Goal: Task Accomplishment & Management: Manage account settings

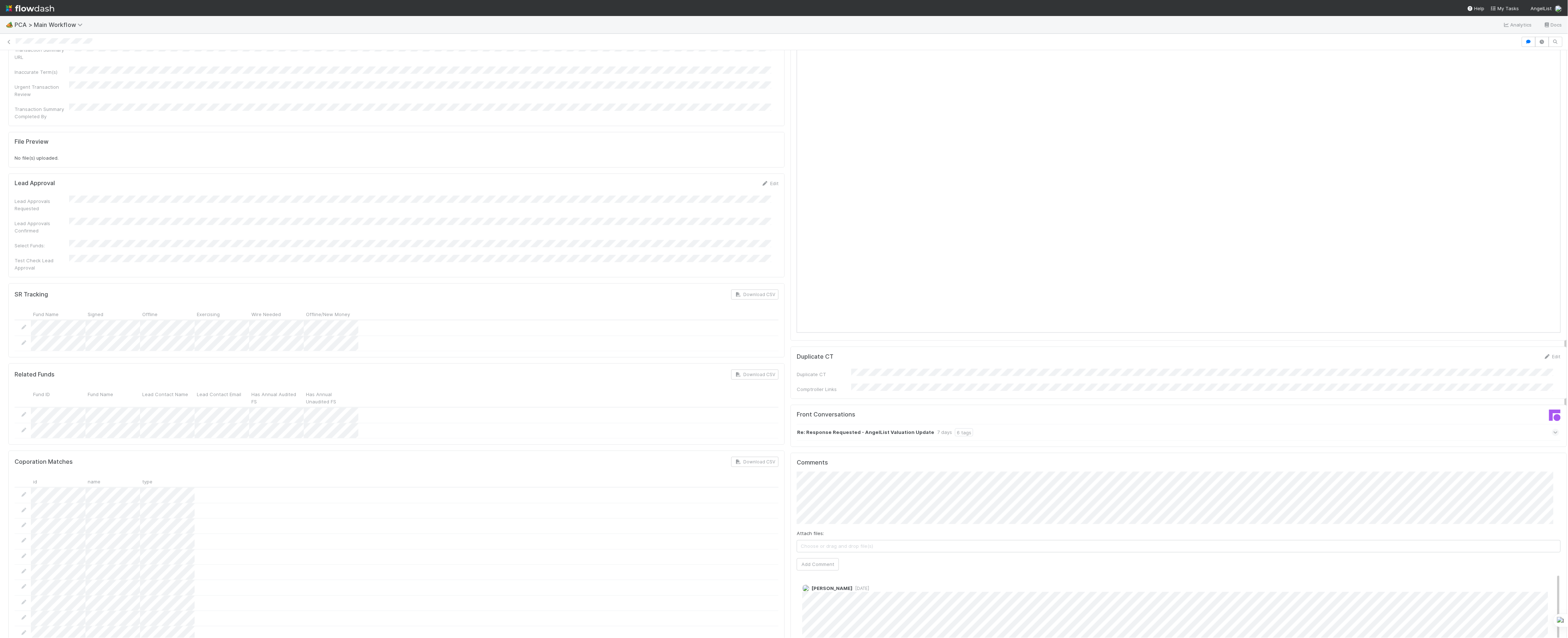
scroll to position [824, 0]
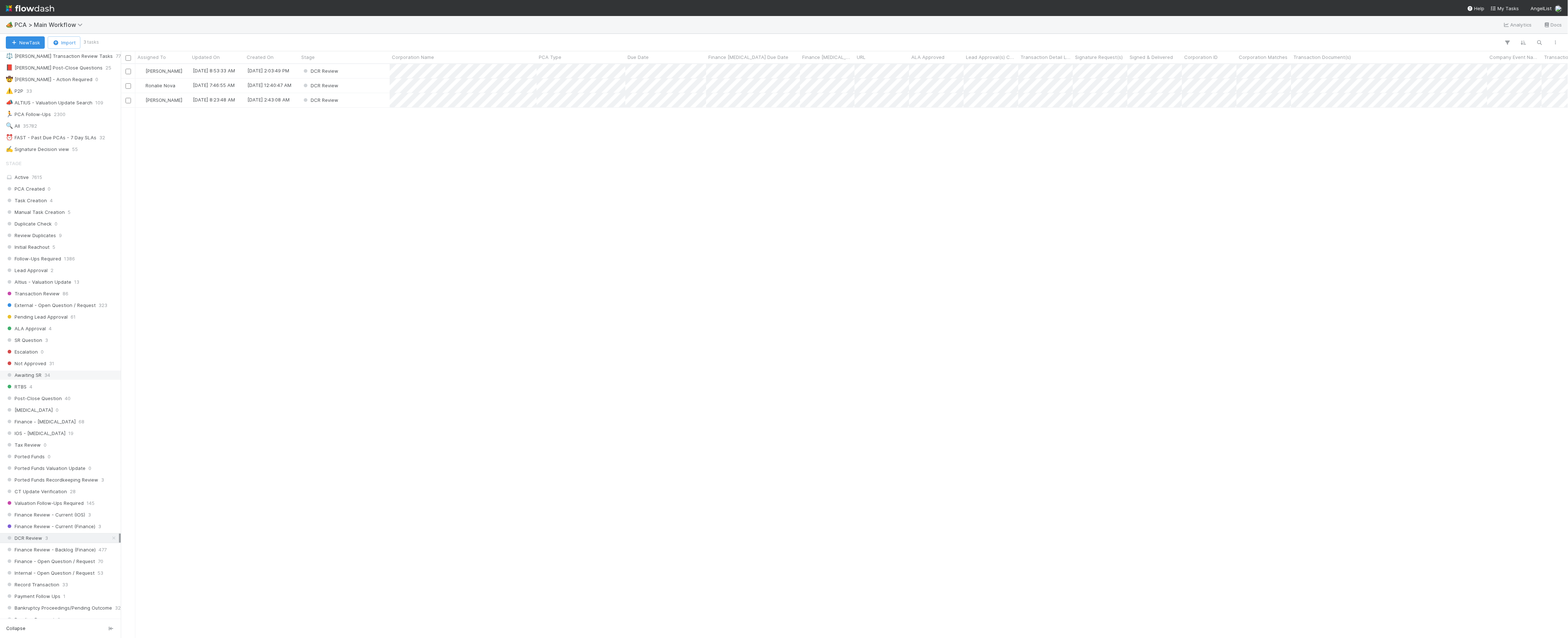
scroll to position [145, 0]
click at [79, 22] on icon at bounding box center [81, 25] width 7 height 6
click at [111, 63] on div "🐿️ Financial Accounting > Audit Confirmations" at bounding box center [95, 58] width 182 height 13
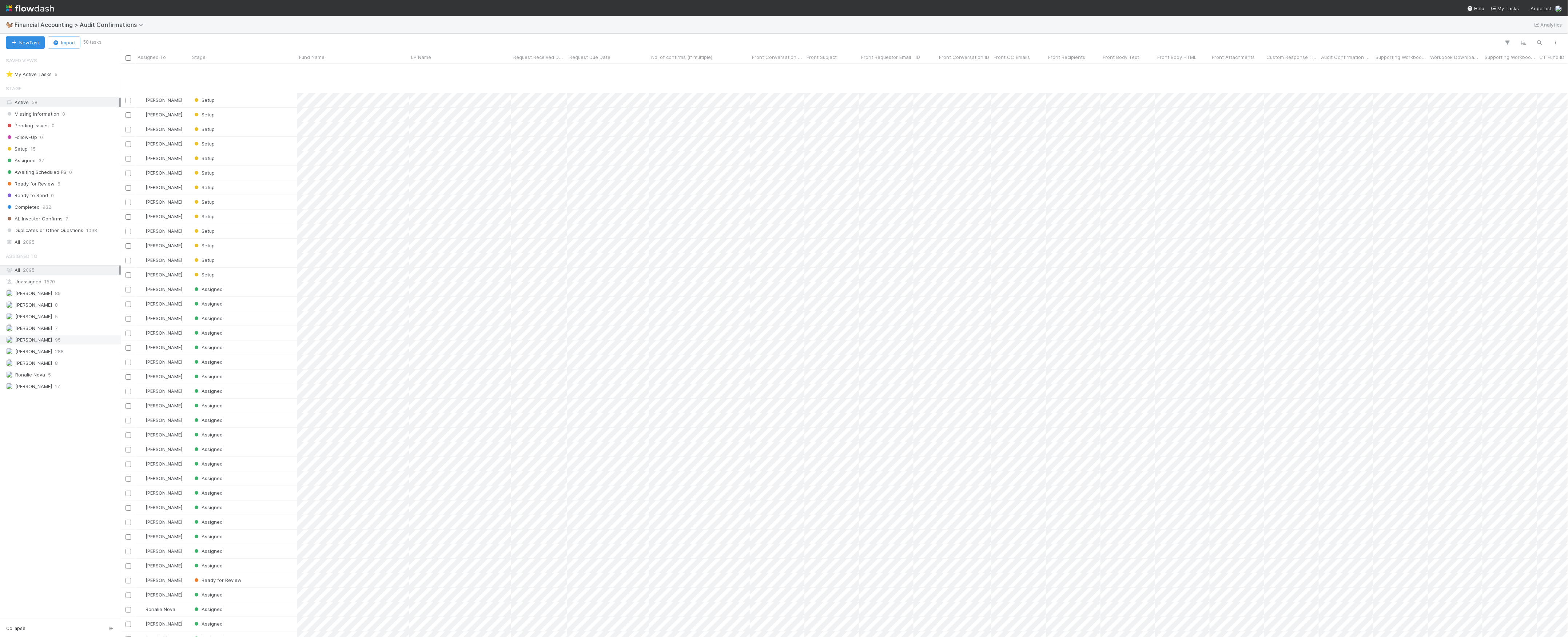
scroll to position [48, 0]
click at [79, 368] on div "Marvey Fuentes 8" at bounding box center [63, 363] width 113 height 9
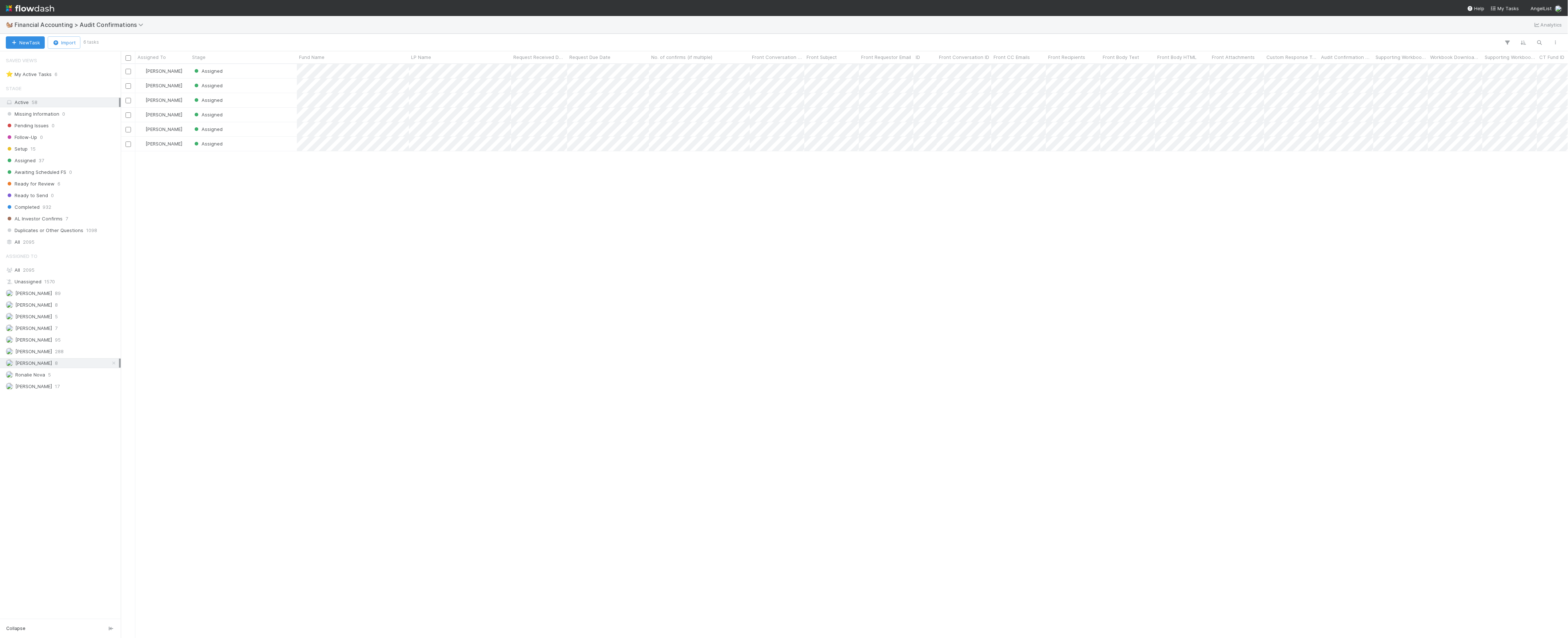
scroll to position [567, 1440]
click at [265, 113] on div "Assigned" at bounding box center [243, 114] width 107 height 14
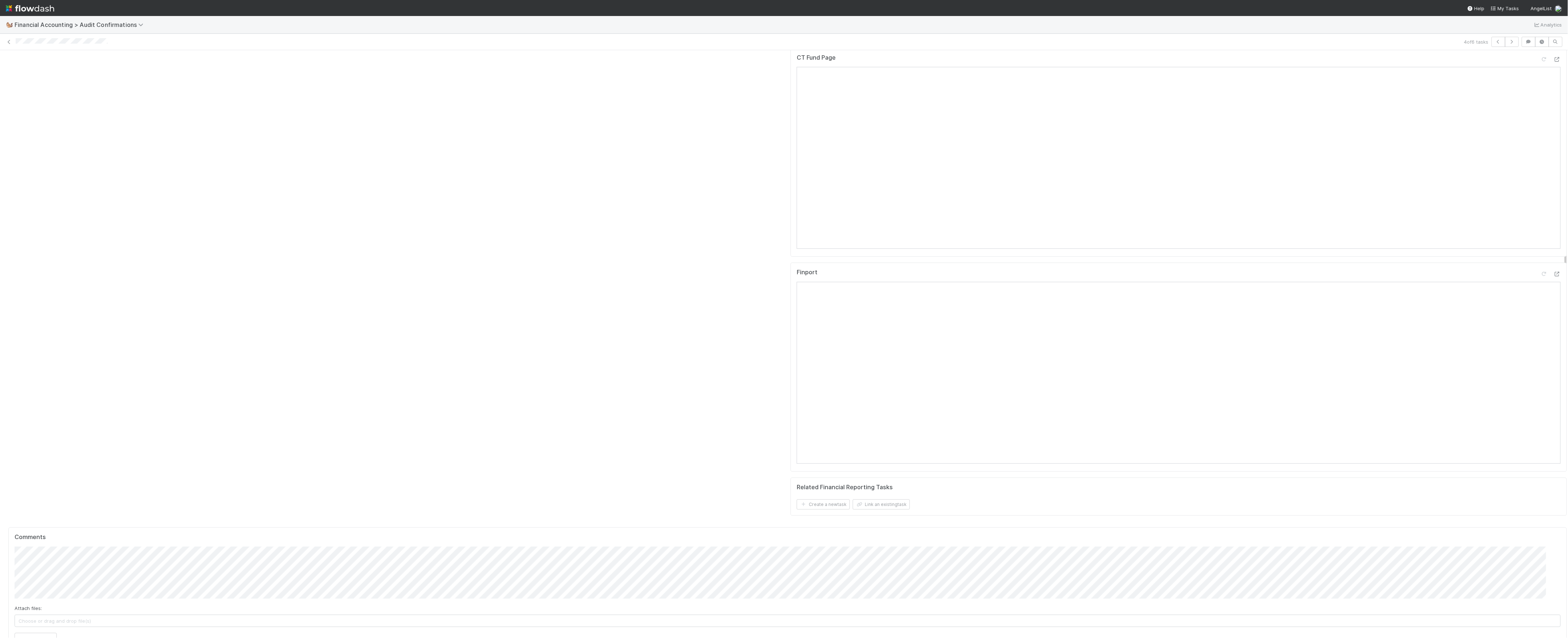
scroll to position [388, 0]
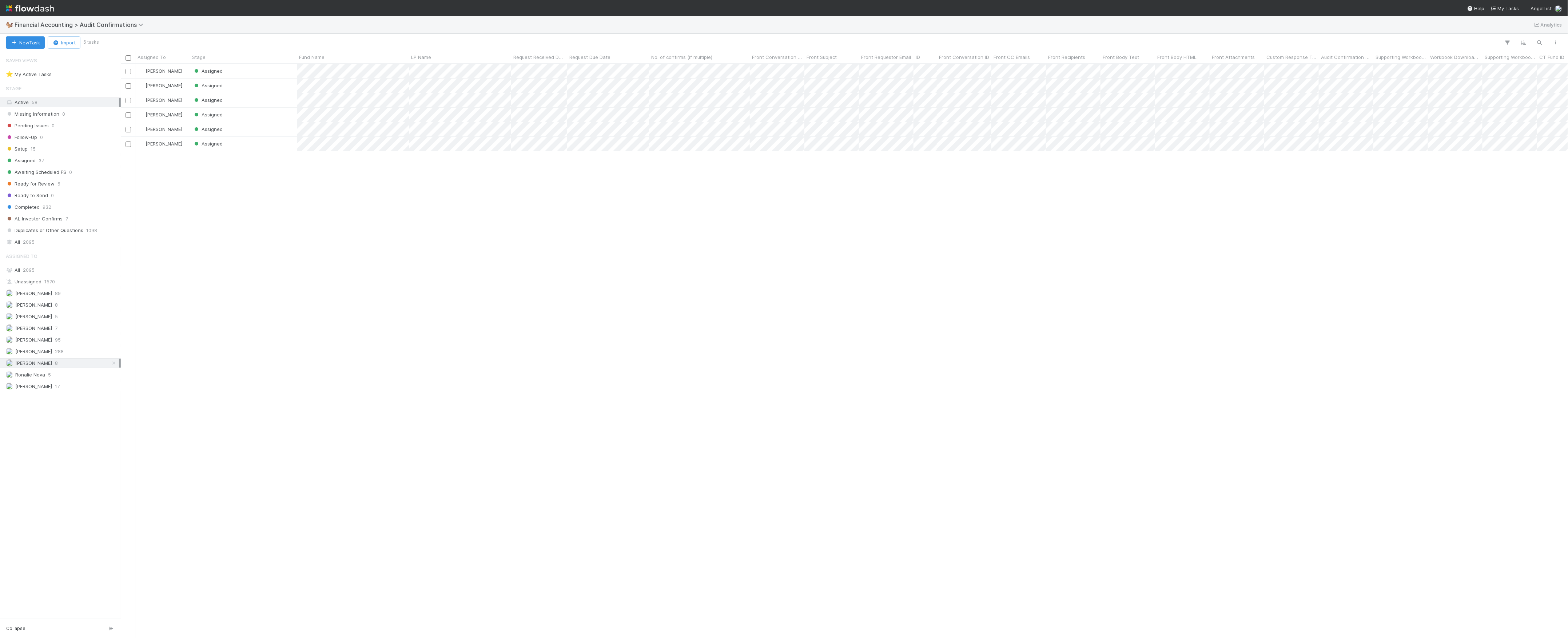
scroll to position [567, 1440]
click at [279, 131] on div "Assigned" at bounding box center [243, 129] width 107 height 14
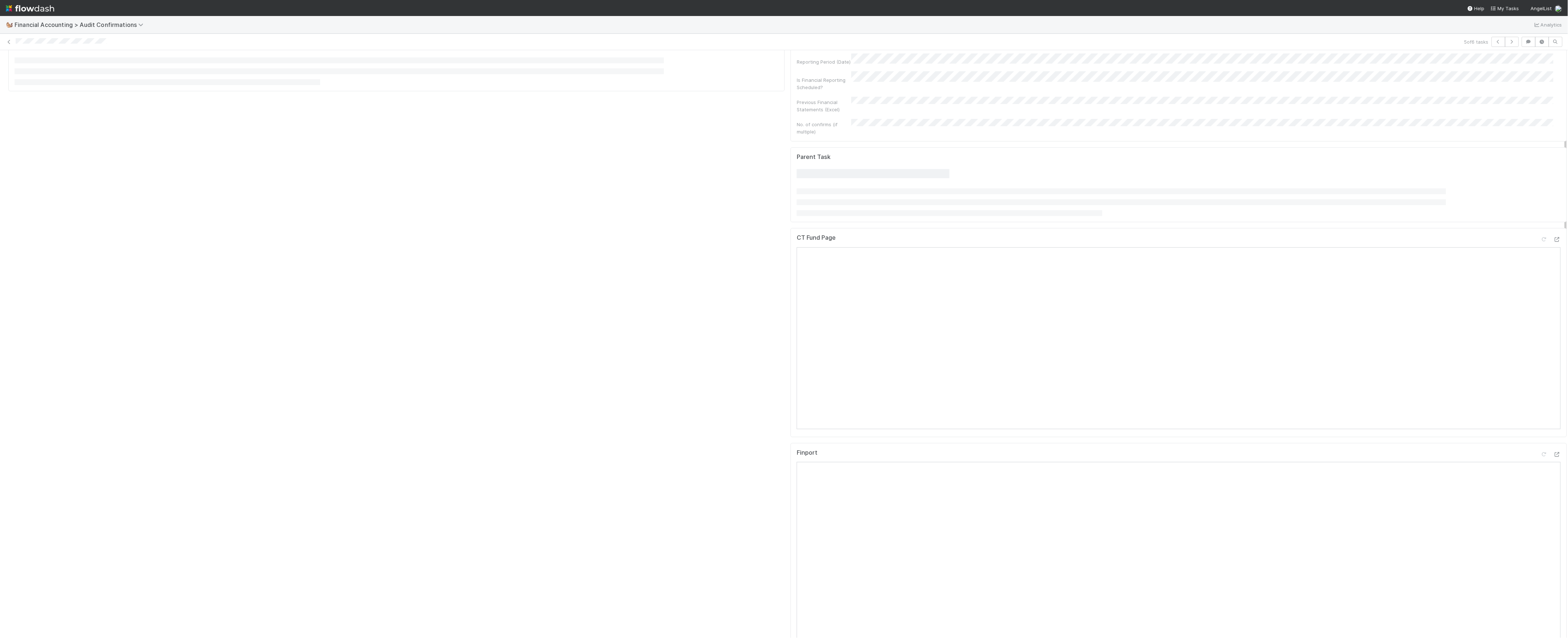
scroll to position [291, 0]
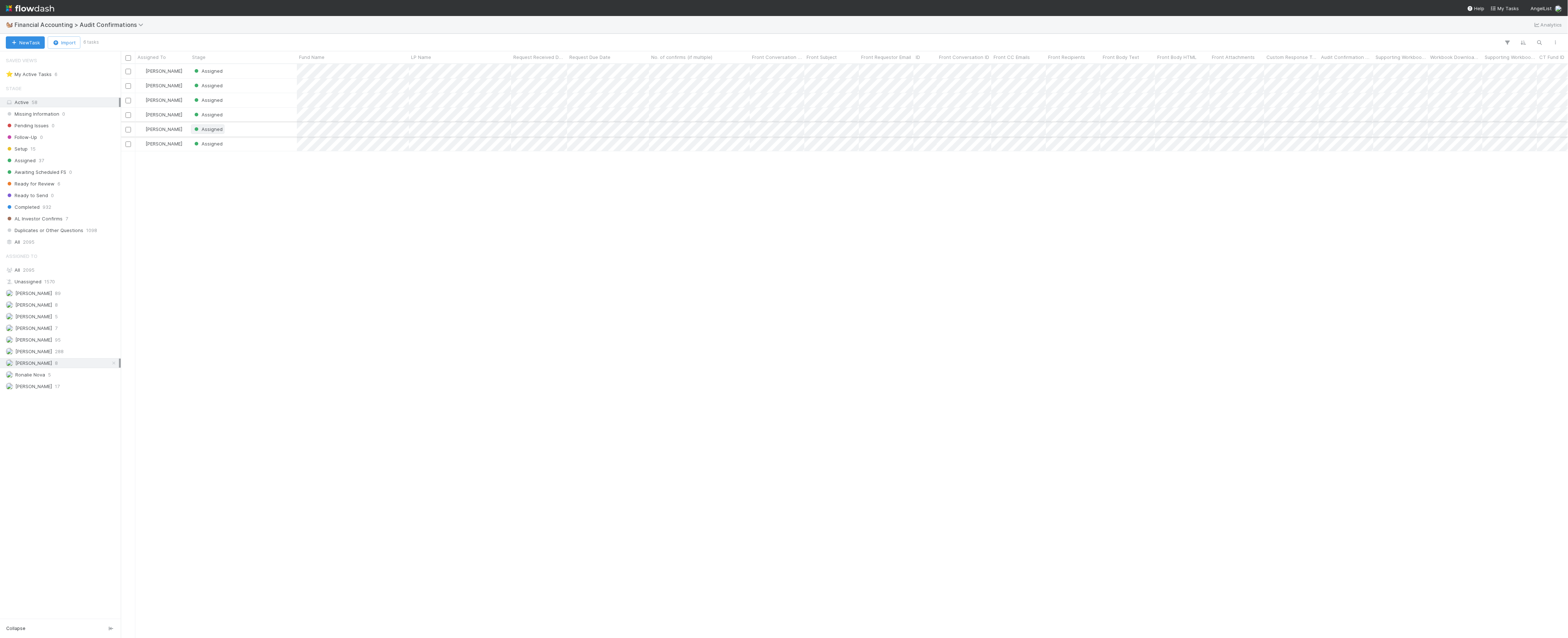
scroll to position [567, 1440]
click at [243, 142] on div "Assigned" at bounding box center [243, 144] width 107 height 14
drag, startPoint x: 1107, startPoint y: 58, endPoint x: 1099, endPoint y: 58, distance: 8.0
click at [1099, 58] on div "Assigned To Stage Fund Name LP Name Request Received Date Request Due Date No. …" at bounding box center [835, 57] width 3272 height 12
drag, startPoint x: 1106, startPoint y: 58, endPoint x: 1152, endPoint y: 58, distance: 46.0
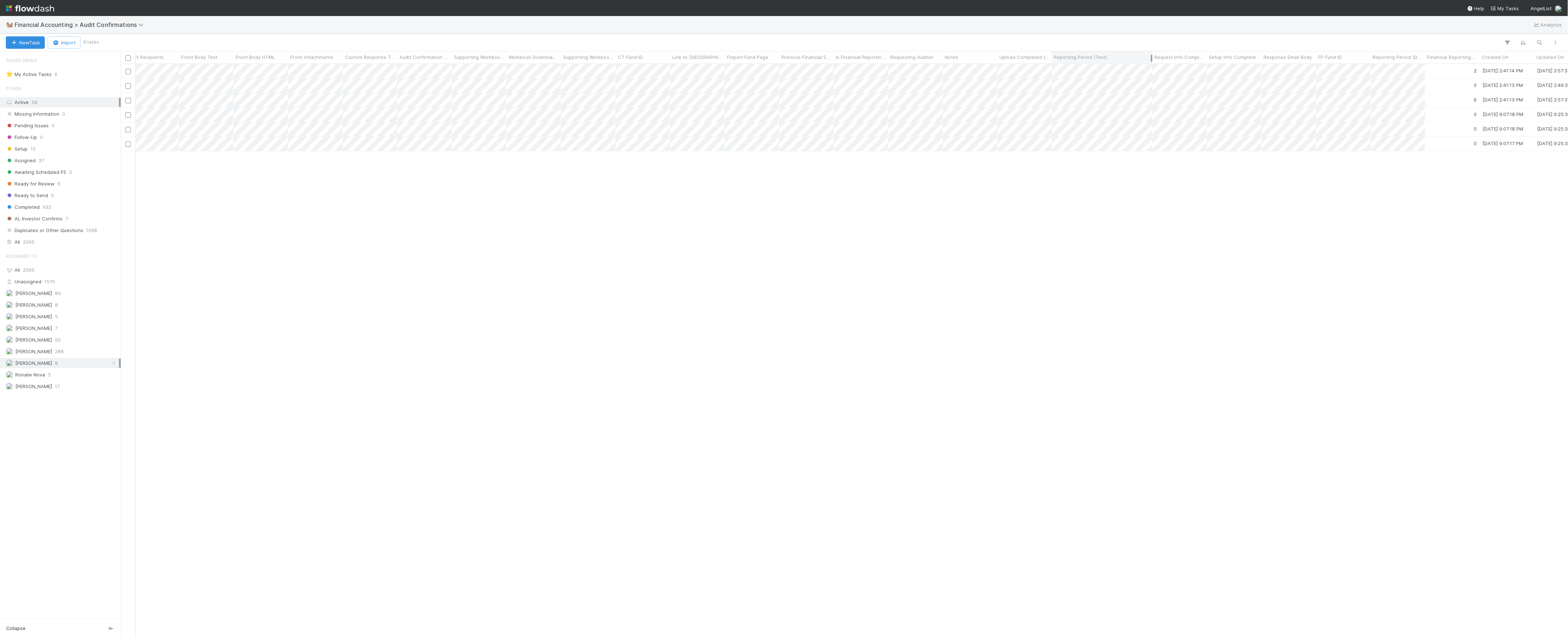
click at [1152, 58] on div "Assigned To Stage Fund Name LP Name Request Received Date Request Due Date No. …" at bounding box center [858, 57] width 3317 height 12
click at [486, 233] on div "Marvey Fuentes Assigned 2 9/2/25, 2:41:14 PM 9/2/25, 2:57:33 PM 0 Marvey Fuente…" at bounding box center [844, 351] width 1447 height 573
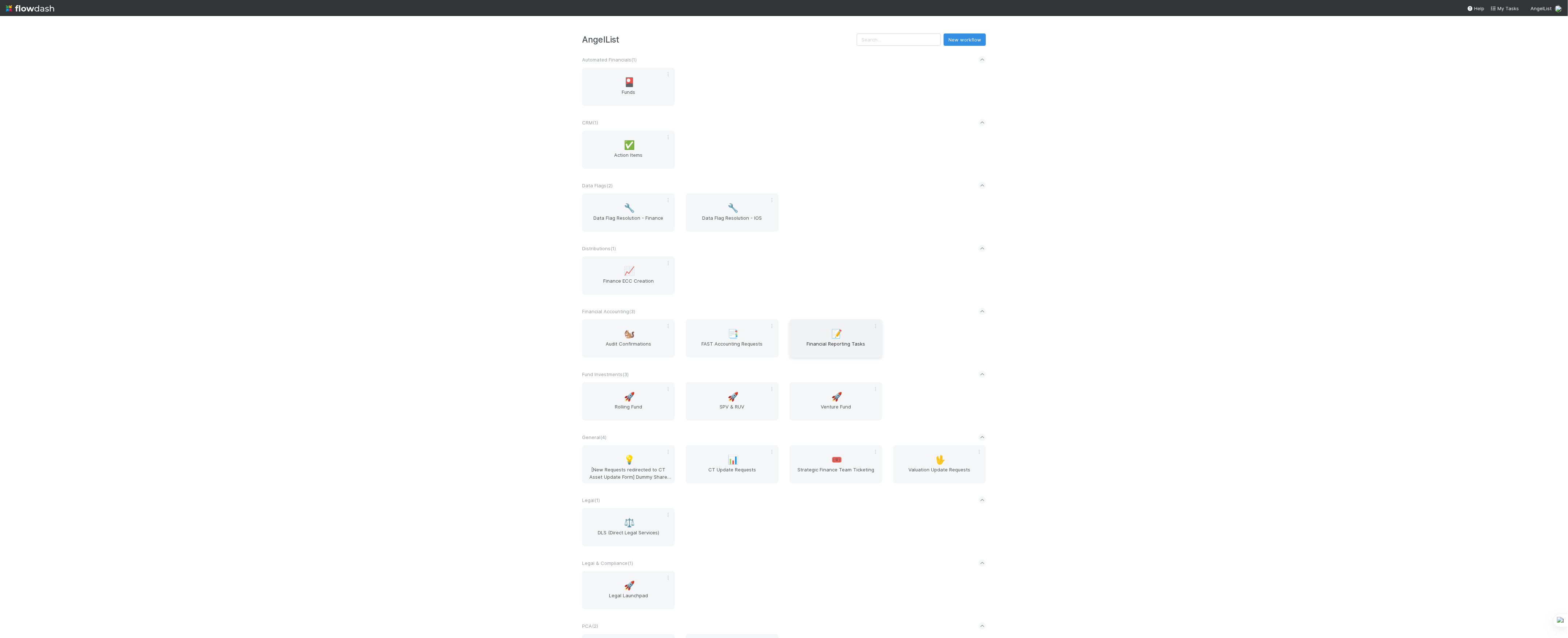
click at [795, 338] on div "📝 Financial Reporting Tasks" at bounding box center [836, 338] width 93 height 38
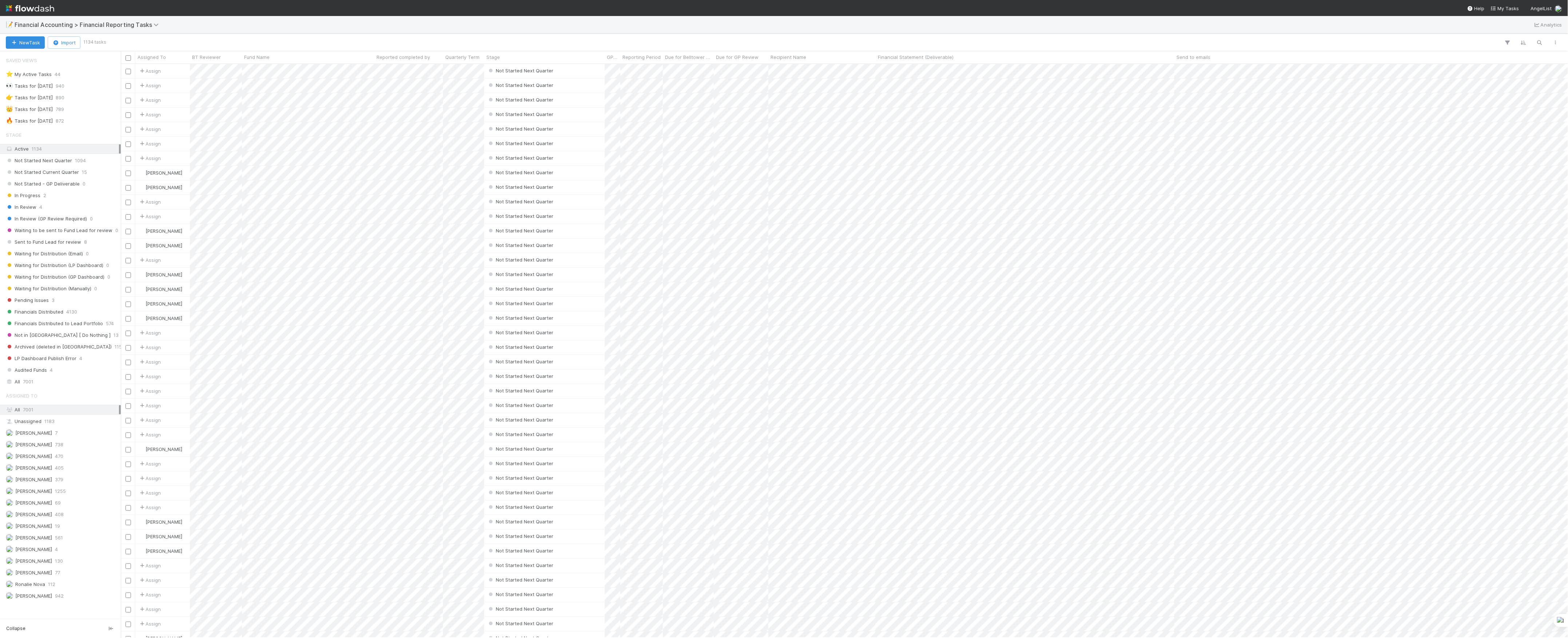
scroll to position [567, 1440]
click at [48, 387] on div "All 7001" at bounding box center [63, 382] width 113 height 9
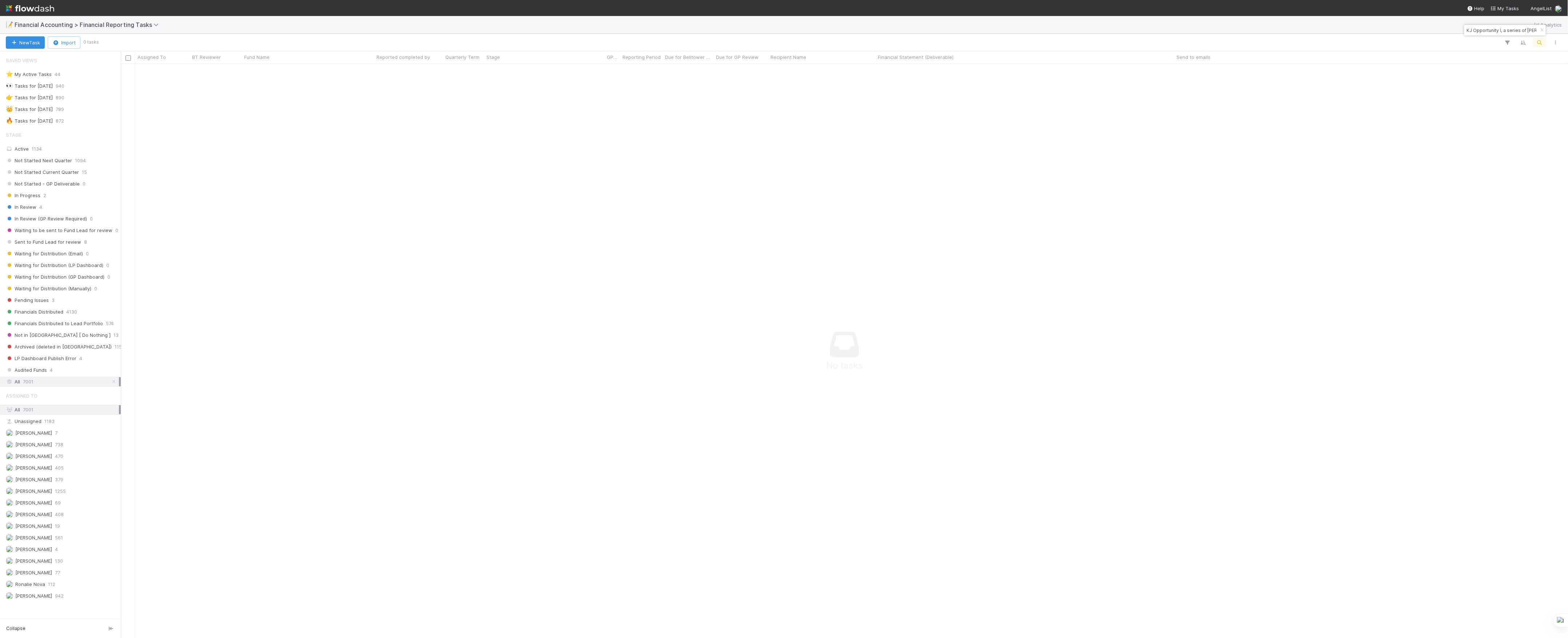
paste input "AL Fund I, a series of Roosh Ventures,"
paste input "CT Fund I, a series of Kearny Jackson"
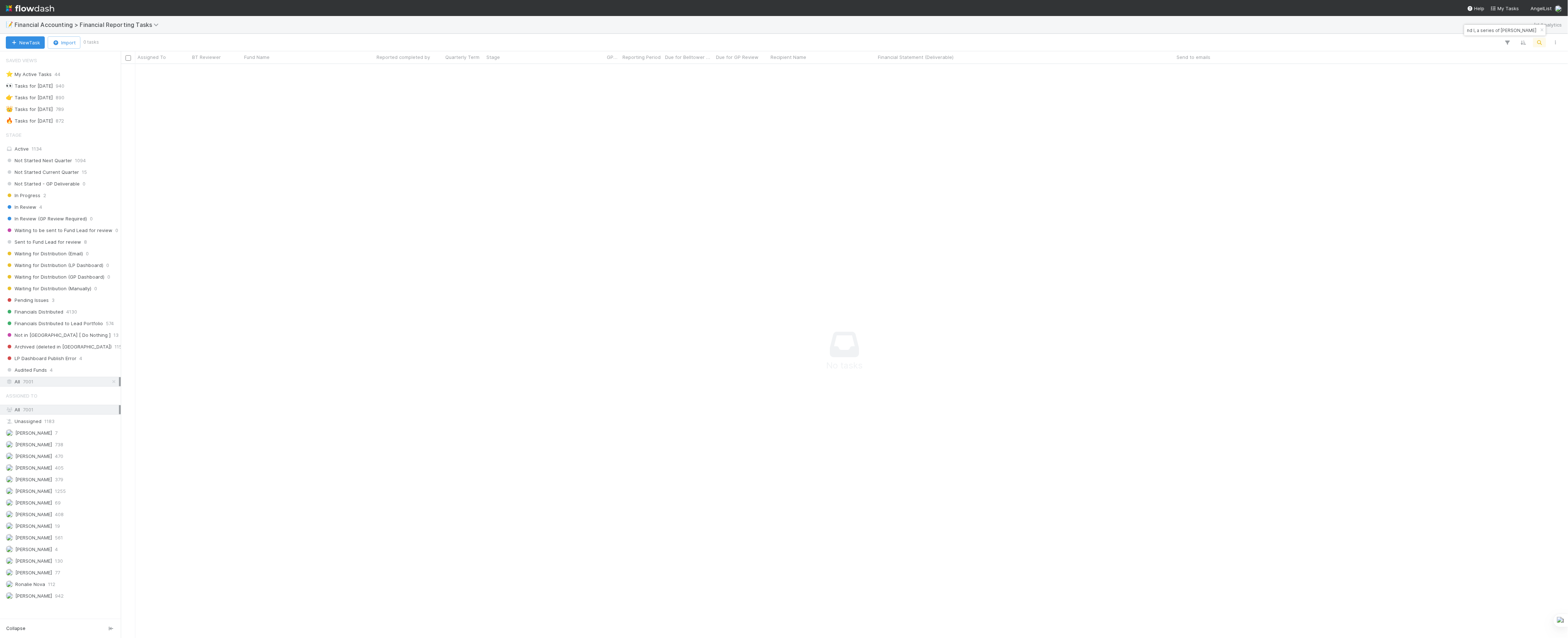
type input "CT Fund I, a series of Kearny Jackson"
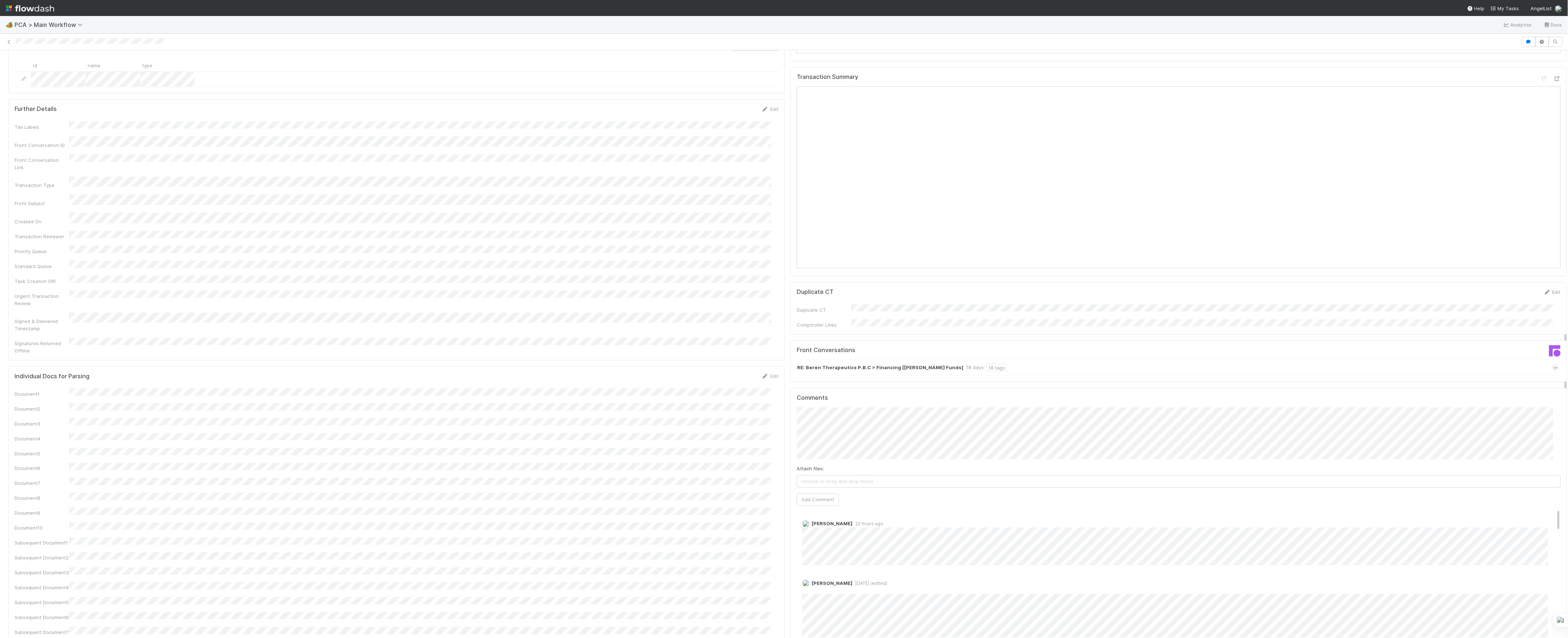
scroll to position [776, 0]
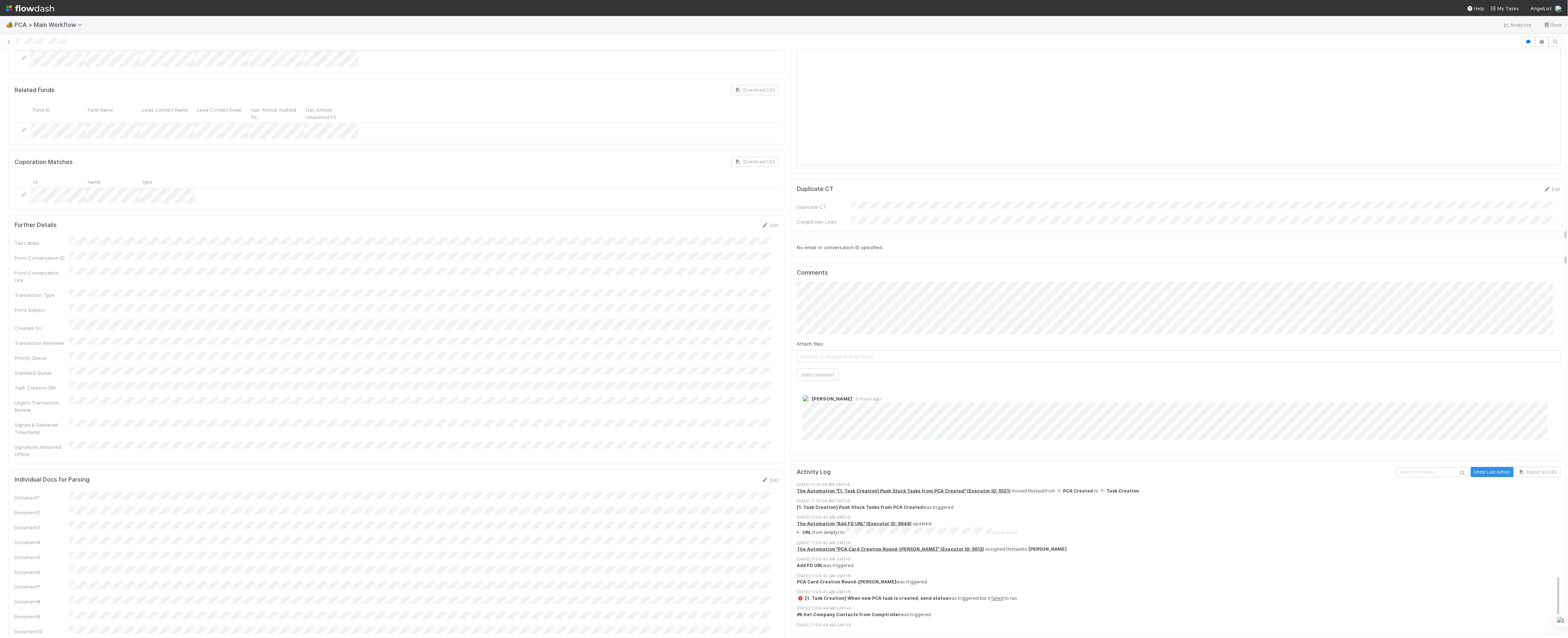
scroll to position [727, 0]
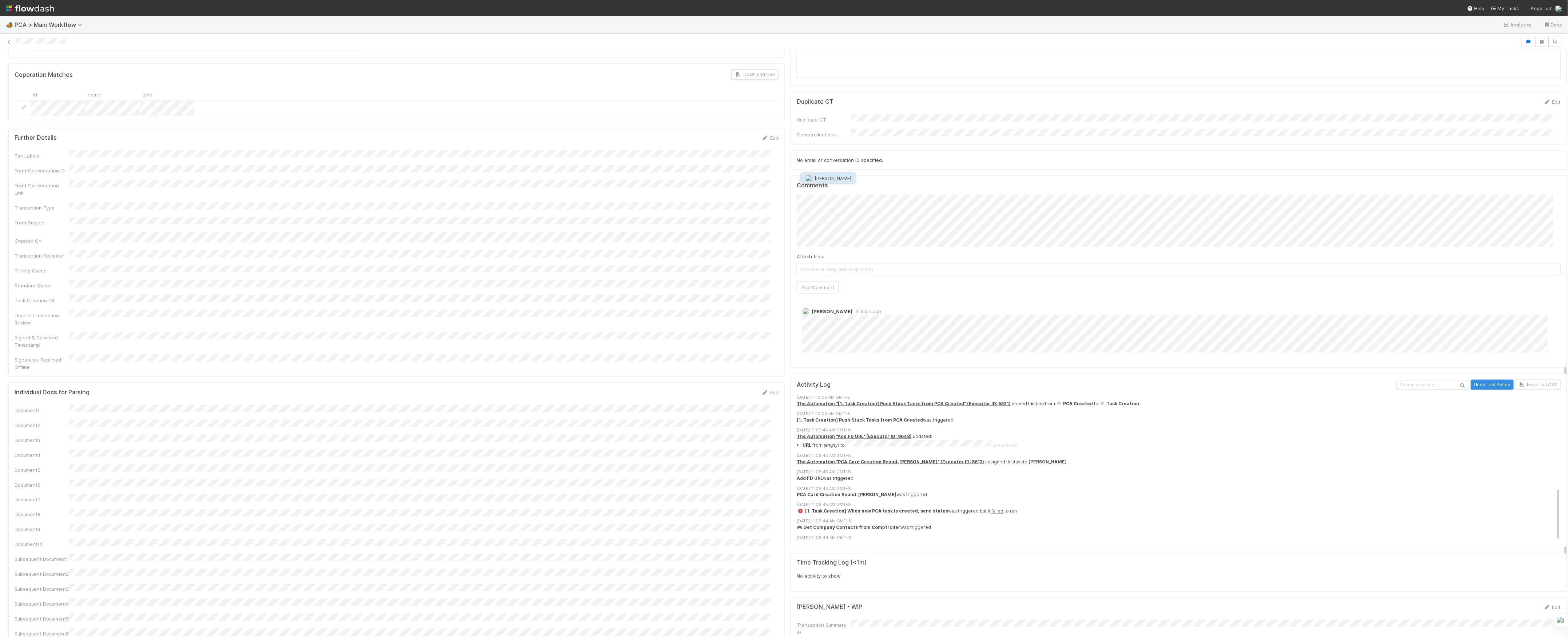
click at [828, 180] on span "Jemma Cunningham" at bounding box center [833, 178] width 37 height 6
click at [798, 281] on button "Add Comment" at bounding box center [817, 287] width 42 height 12
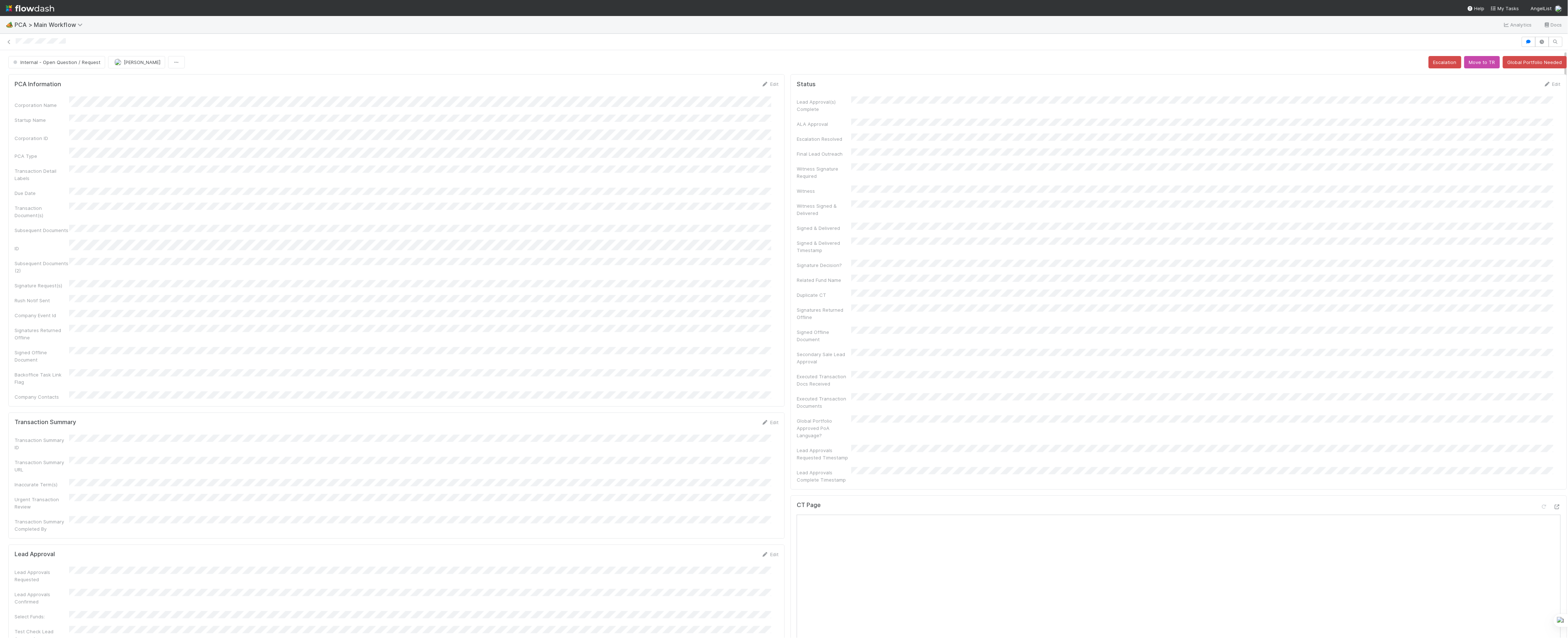
scroll to position [0, 0]
click at [40, 63] on span "Internal - Open Question / Request" at bounding box center [56, 62] width 89 height 6
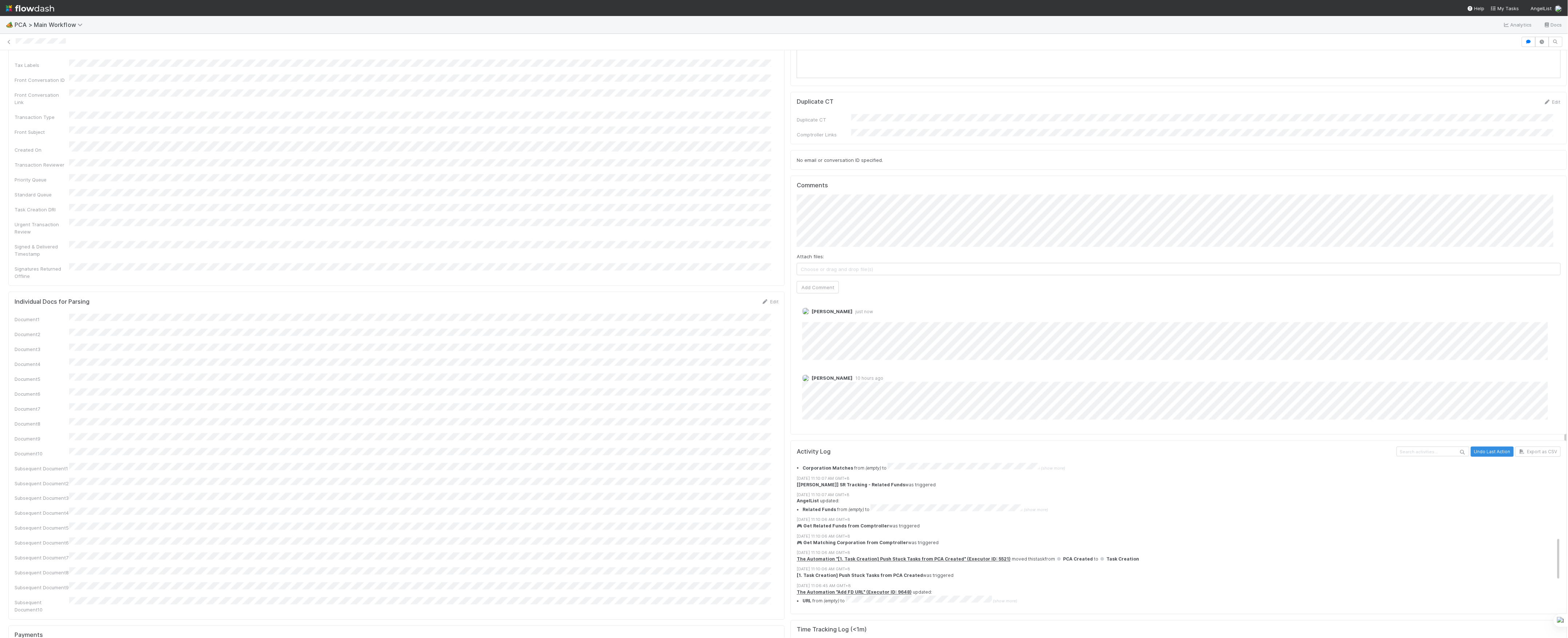
scroll to position [727, 0]
click at [808, 317] on link "Edit" at bounding box center [812, 320] width 9 height 6
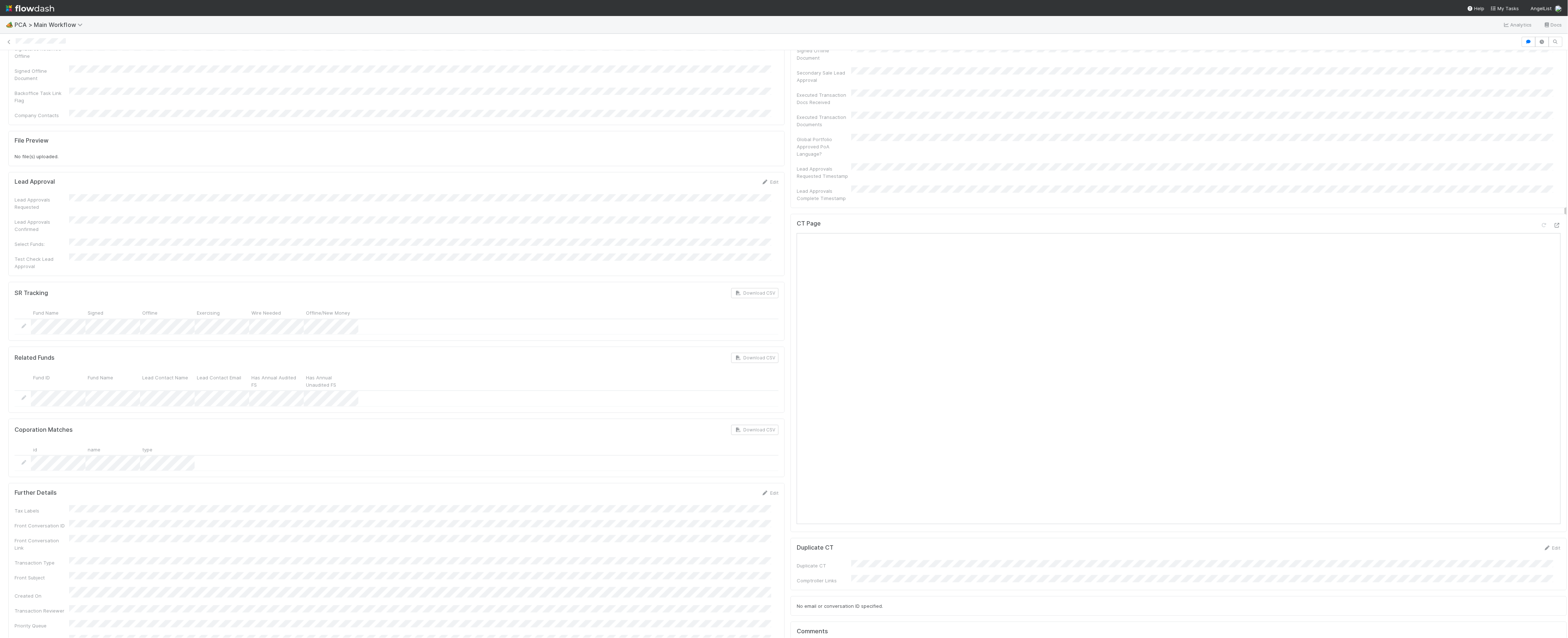
scroll to position [96, 0]
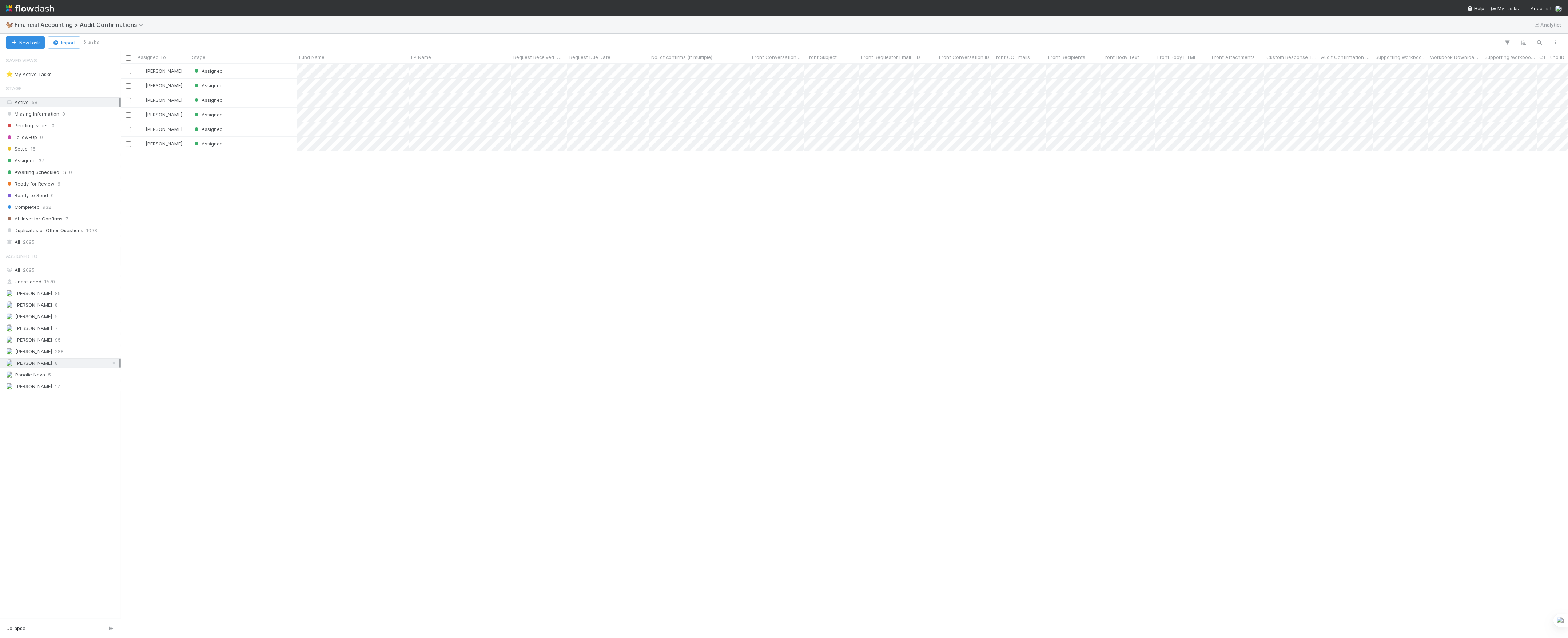
scroll to position [567, 1440]
click at [262, 126] on div "Assigned" at bounding box center [243, 129] width 107 height 14
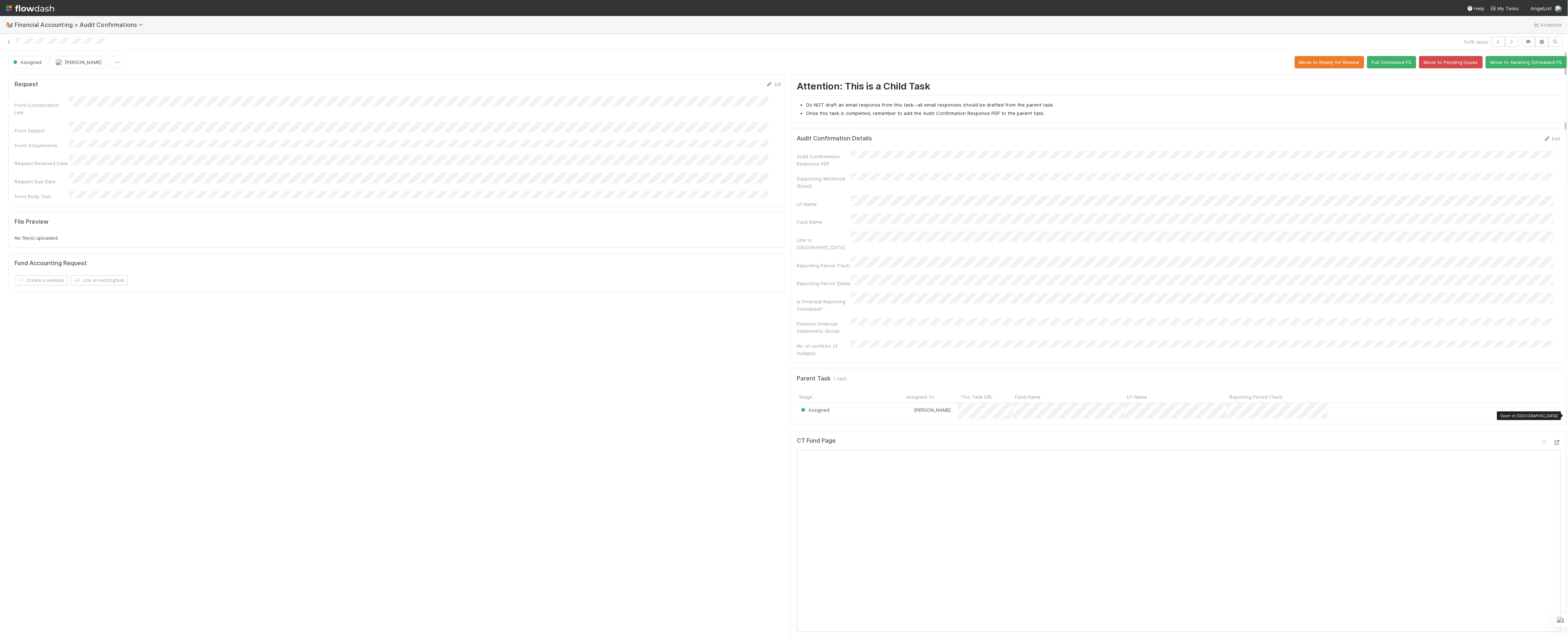
click at [1553, 440] on icon at bounding box center [1557, 443] width 7 height 5
click at [66, 27] on span "Financial Accounting > Audit Confirmations" at bounding box center [81, 25] width 133 height 7
